Goal: Task Accomplishment & Management: Manage account settings

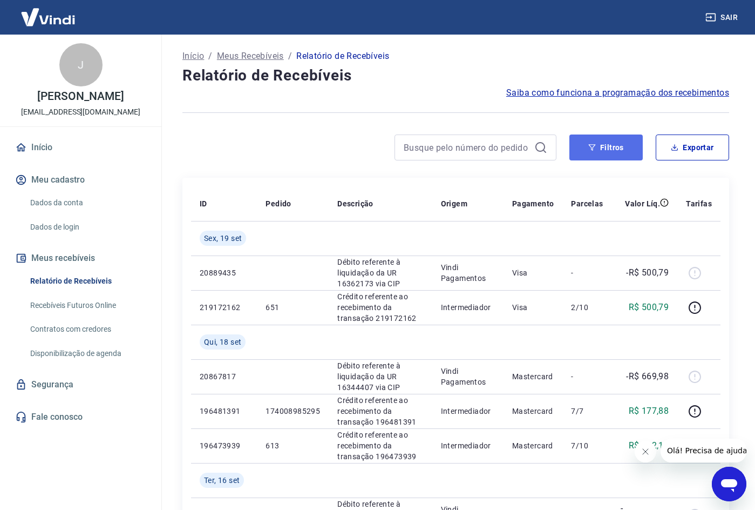
click at [599, 145] on button "Filtros" at bounding box center [606, 147] width 73 height 26
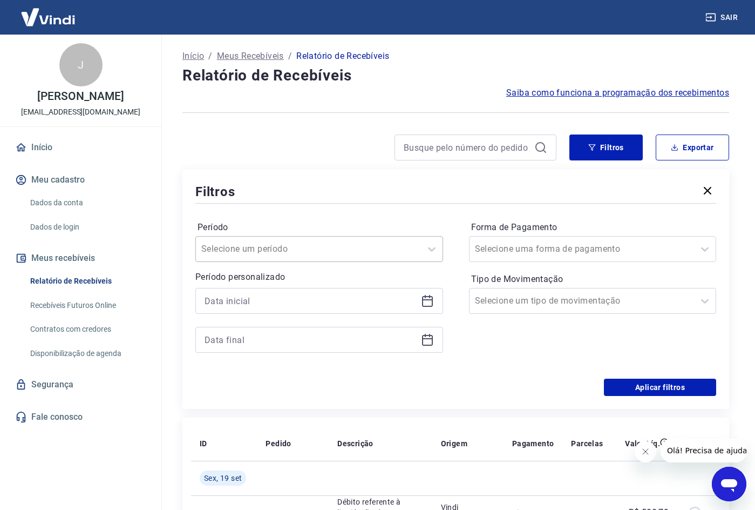
click at [378, 252] on div at bounding box center [308, 248] width 214 height 15
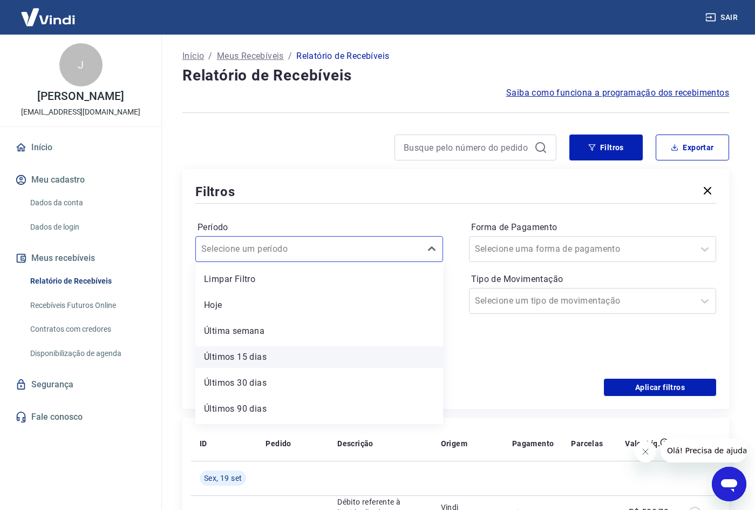
scroll to position [24, 0]
click at [359, 185] on div "Filtros" at bounding box center [455, 191] width 521 height 19
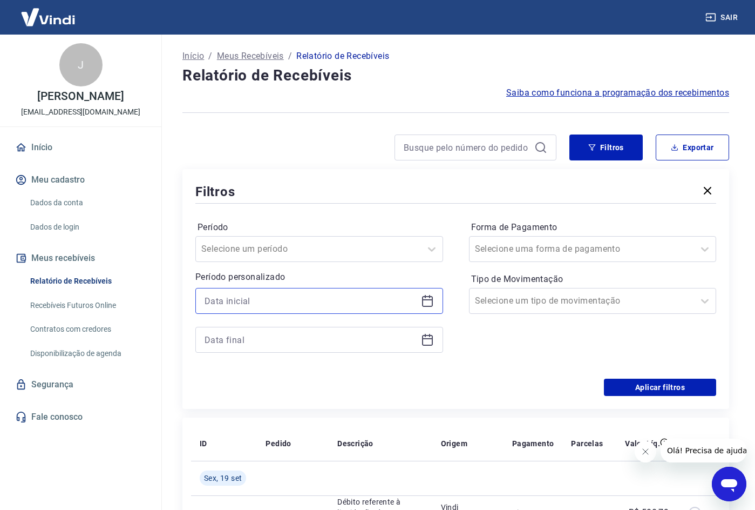
click at [344, 303] on input at bounding box center [311, 301] width 212 height 16
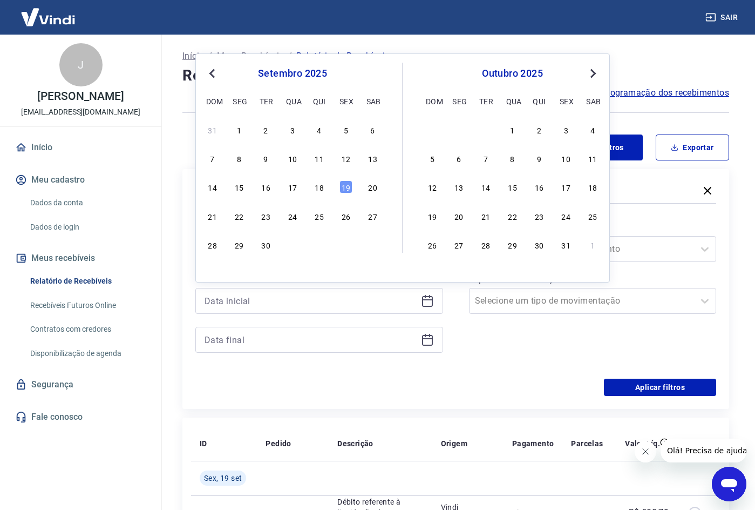
click at [213, 77] on span "Previous Month" at bounding box center [213, 73] width 0 height 12
click at [213, 74] on span "Previous Month" at bounding box center [213, 73] width 0 height 12
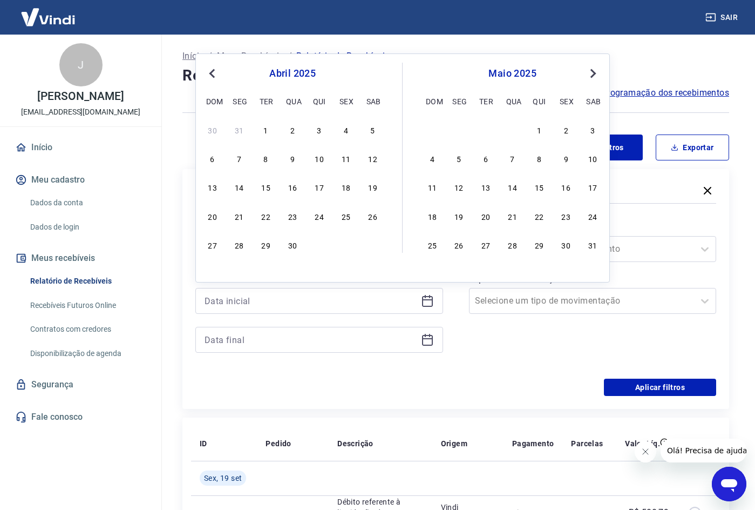
click at [213, 74] on span "Previous Month" at bounding box center [213, 73] width 0 height 12
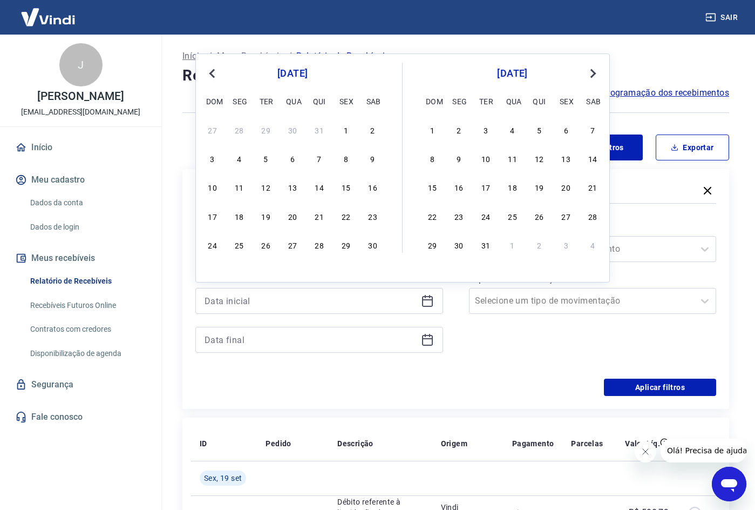
click at [592, 73] on span "Next Month" at bounding box center [592, 73] width 0 height 12
click at [592, 72] on span "Next Month" at bounding box center [592, 73] width 0 height 12
click at [290, 128] on div "1" at bounding box center [292, 129] width 13 height 13
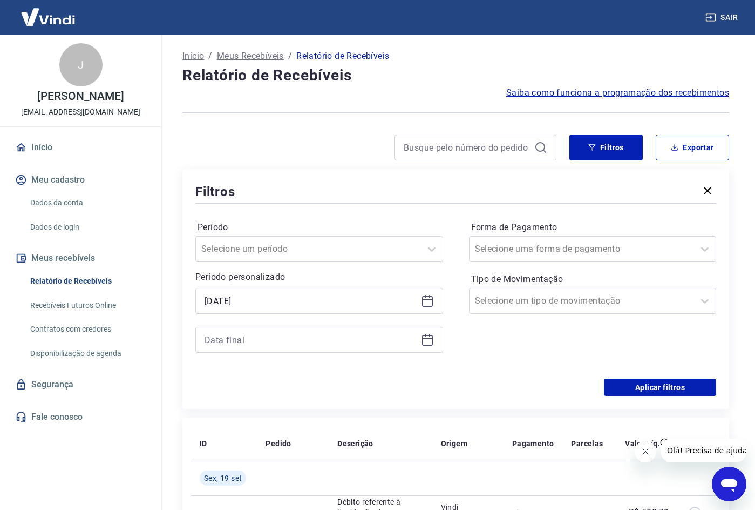
type input "[DATE]"
click at [357, 341] on input at bounding box center [311, 340] width 212 height 16
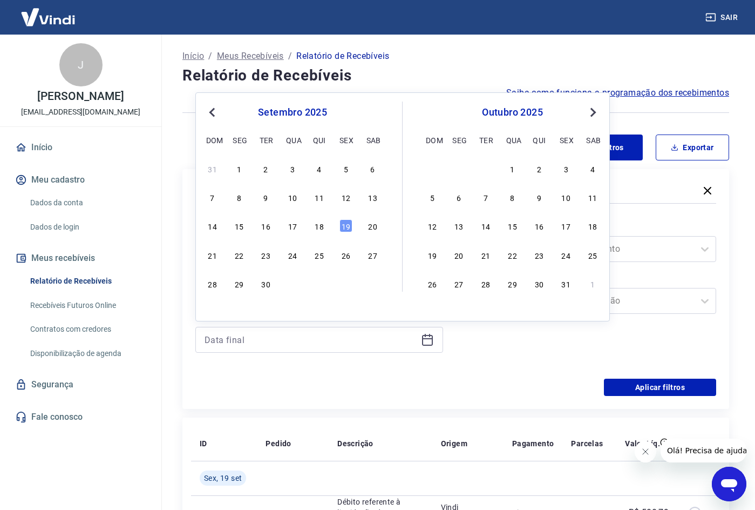
click at [213, 115] on span "Previous Month" at bounding box center [213, 112] width 0 height 12
click at [326, 286] on div "31" at bounding box center [319, 283] width 13 height 13
type input "[DATE]"
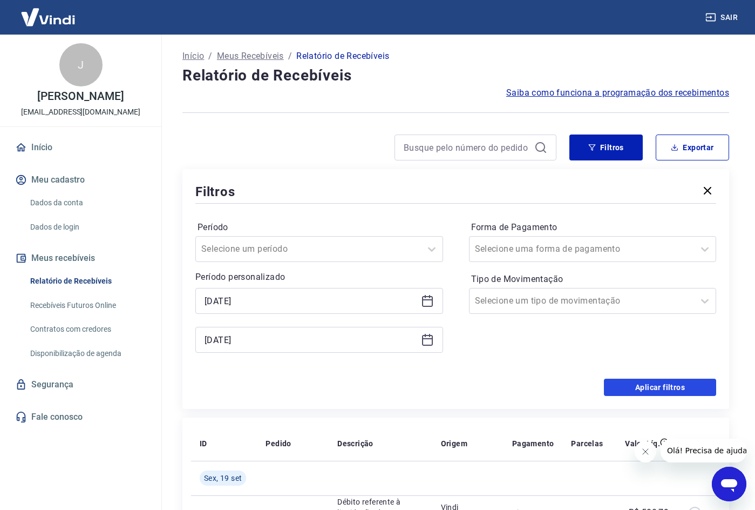
click at [652, 383] on button "Aplicar filtros" at bounding box center [660, 386] width 112 height 17
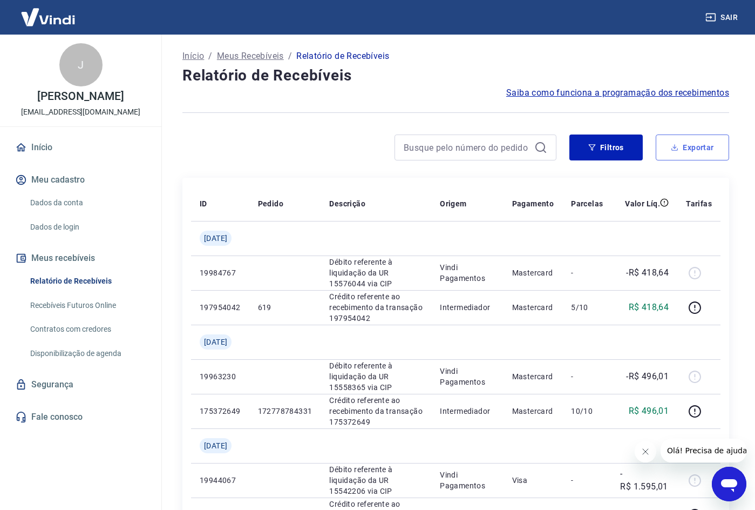
click at [693, 147] on button "Exportar" at bounding box center [692, 147] width 73 height 26
type input "[DATE]"
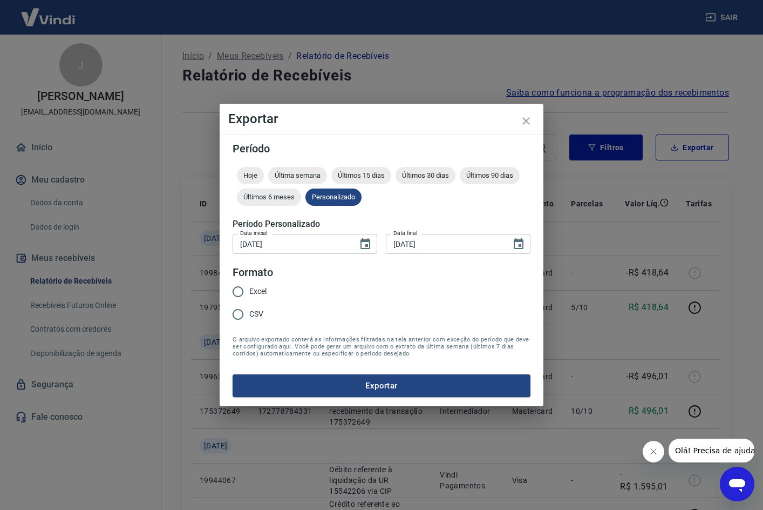
click at [242, 293] on input "Excel" at bounding box center [238, 291] width 23 height 23
radio input "true"
click at [395, 383] on button "Exportar" at bounding box center [382, 385] width 298 height 23
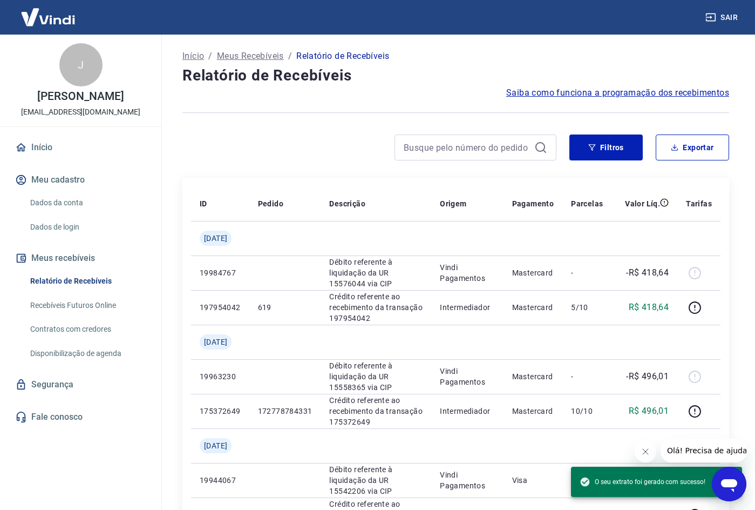
click at [322, 167] on div "Filtros Exportar" at bounding box center [455, 151] width 547 height 35
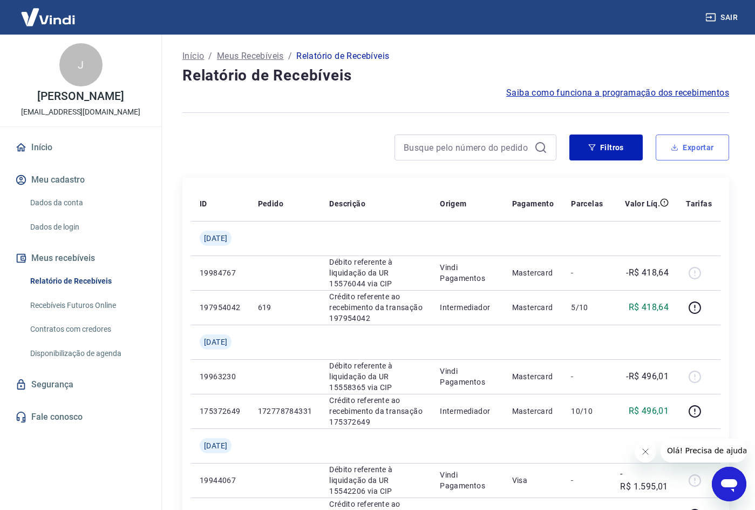
click at [706, 144] on button "Exportar" at bounding box center [692, 147] width 73 height 26
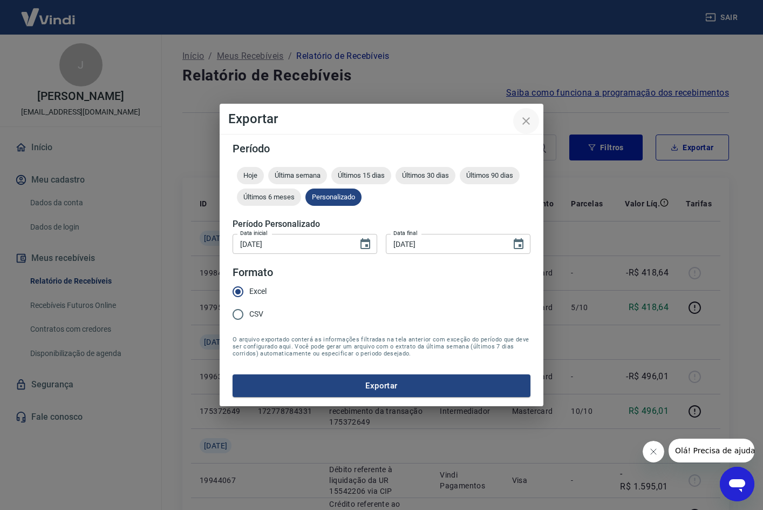
click at [531, 120] on icon "close" at bounding box center [526, 120] width 13 height 13
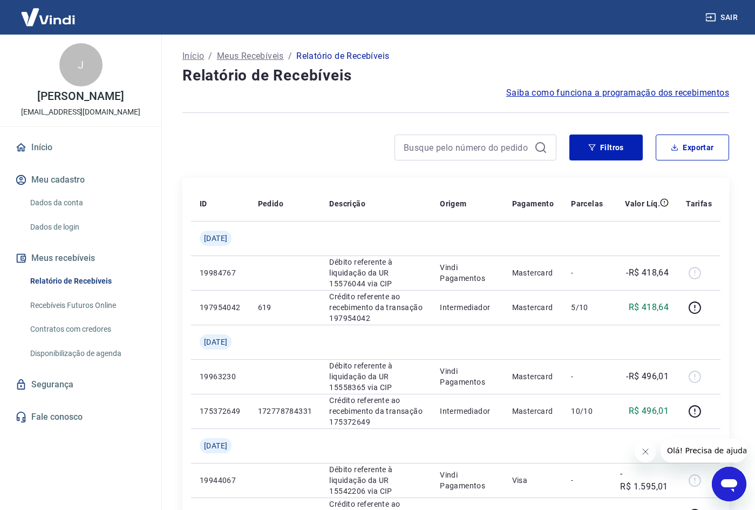
click at [463, 119] on div at bounding box center [455, 112] width 547 height 26
